Goal: Book appointment/travel/reservation

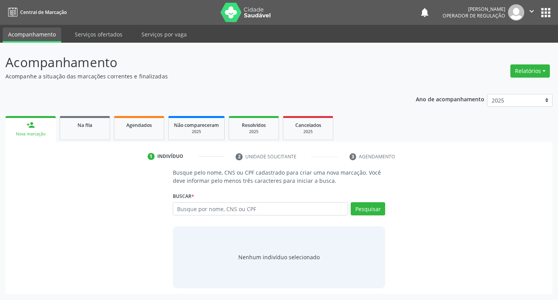
click at [199, 213] on input "text" at bounding box center [261, 208] width 176 height 13
click at [203, 208] on input "text" at bounding box center [261, 208] width 176 height 13
click at [208, 209] on input "text" at bounding box center [261, 208] width 176 height 13
click at [186, 210] on input "text" at bounding box center [261, 208] width 176 height 13
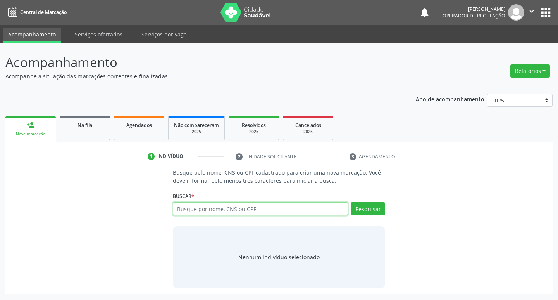
click at [250, 209] on input "text" at bounding box center [261, 208] width 176 height 13
click at [229, 207] on input "text" at bounding box center [261, 208] width 176 height 13
click at [204, 208] on input "text" at bounding box center [261, 208] width 176 height 13
type input "700806953323490"
click at [365, 205] on button "Pesquisar" at bounding box center [368, 208] width 34 height 13
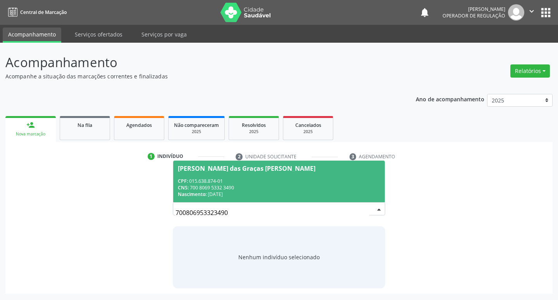
click at [224, 164] on span "[PERSON_NAME] das Graças [PERSON_NAME] CPF: 015.638.874-01 CNS: 700 8069 5332 3…" at bounding box center [279, 180] width 212 height 41
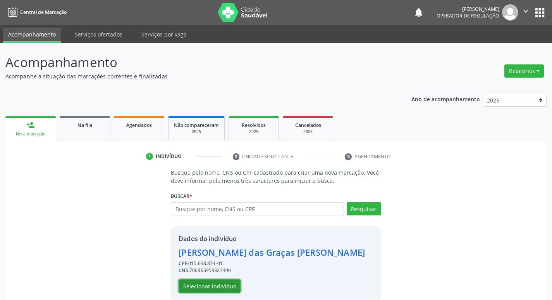
click at [203, 282] on button "Selecionar indivíduo" at bounding box center [210, 285] width 62 height 13
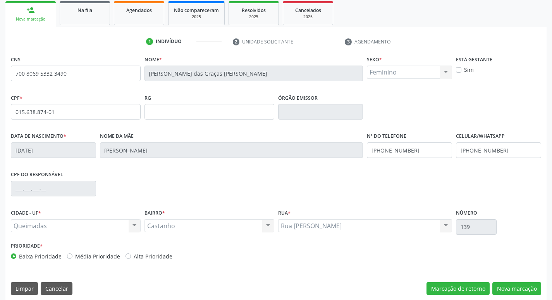
scroll to position [121, 0]
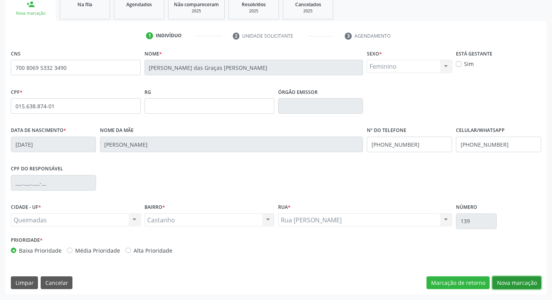
click at [509, 280] on button "Nova marcação" at bounding box center [517, 282] width 49 height 13
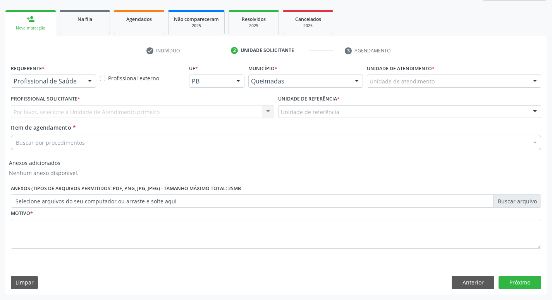
scroll to position [106, 0]
click at [89, 80] on div at bounding box center [90, 81] width 12 height 13
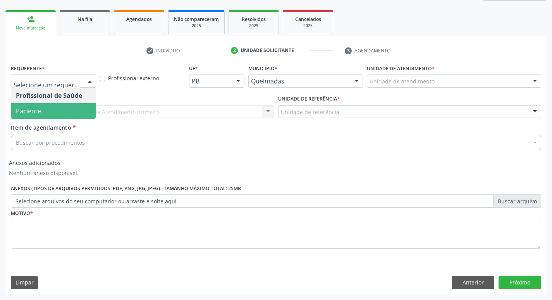
click at [49, 106] on span "Paciente" at bounding box center [53, 111] width 84 height 16
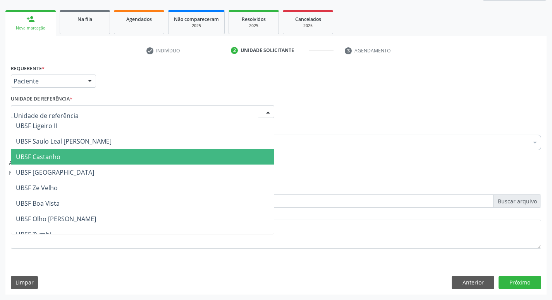
click at [57, 153] on span "UBSF Castanho" at bounding box center [38, 156] width 45 height 9
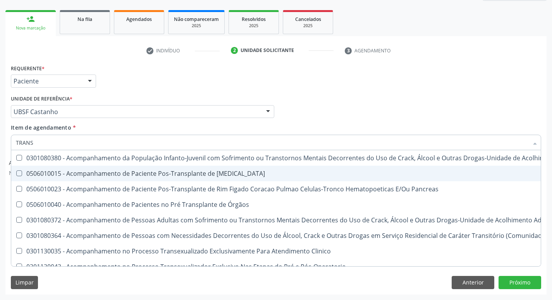
type input "transvagina"
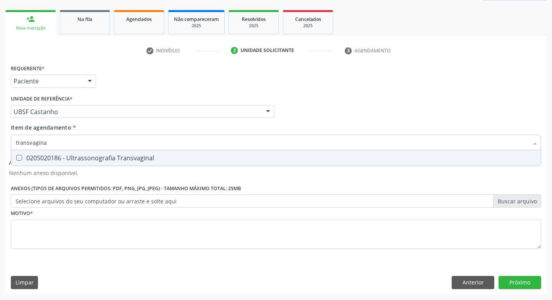
click at [18, 157] on Transvaginal at bounding box center [19, 158] width 6 height 6
click at [16, 157] on Transvaginal "checkbox" at bounding box center [13, 157] width 5 height 5
checkbox Transvaginal "true"
click at [318, 120] on div "Profissional Solicitante Por favor, selecione a Unidade de Atendimento primeiro…" at bounding box center [276, 108] width 534 height 30
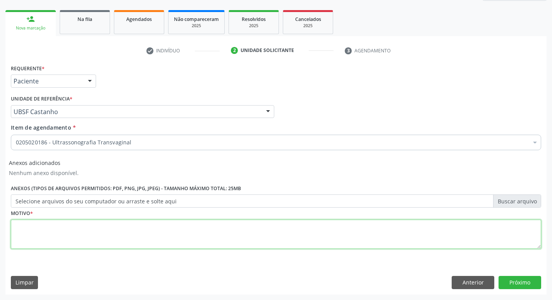
click at [27, 236] on textarea at bounding box center [276, 233] width 531 height 29
type textarea "AVALIACAO"
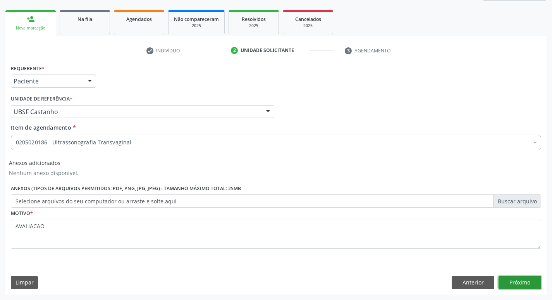
click at [519, 278] on button "Próximo" at bounding box center [520, 282] width 43 height 13
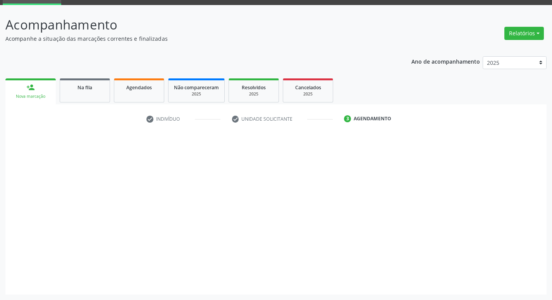
scroll to position [38, 0]
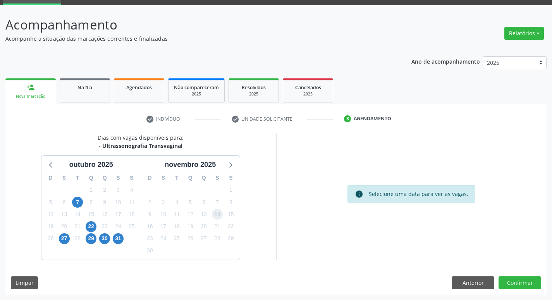
click at [214, 210] on span "14" at bounding box center [217, 213] width 11 height 11
click at [521, 283] on button "Confirmar" at bounding box center [520, 282] width 43 height 13
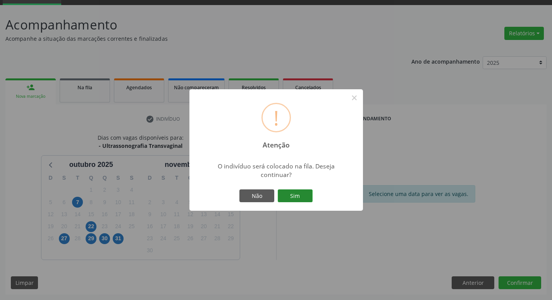
click at [302, 193] on button "Sim" at bounding box center [295, 195] width 35 height 13
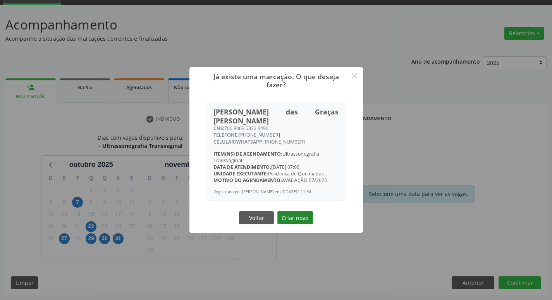
click at [299, 217] on button "Criar novo" at bounding box center [295, 217] width 36 height 13
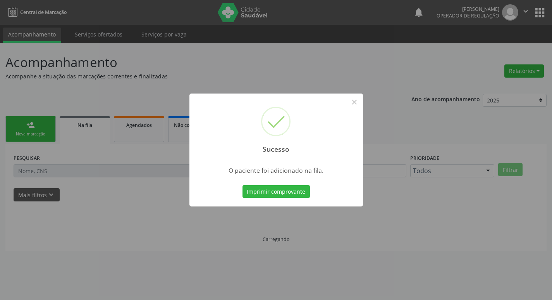
scroll to position [0, 0]
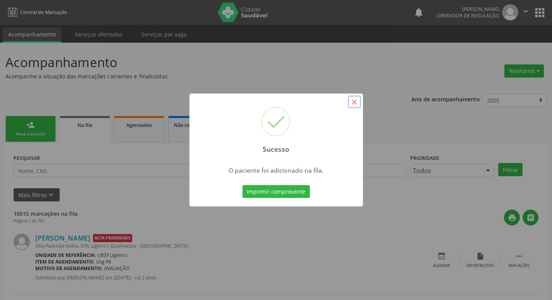
click at [355, 105] on button "×" at bounding box center [354, 101] width 13 height 13
